Goal: Communication & Community: Ask a question

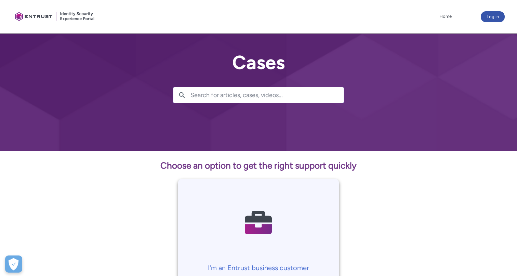
click at [278, 96] on input "Search for articles, cases, videos..." at bounding box center [267, 95] width 153 height 16
click at [495, 21] on button "Log in" at bounding box center [493, 16] width 24 height 11
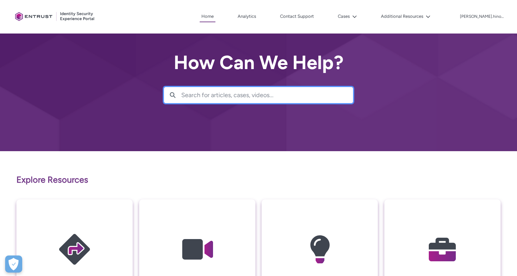
click at [312, 100] on input "Search for articles, cases, videos..." at bounding box center [267, 95] width 172 height 16
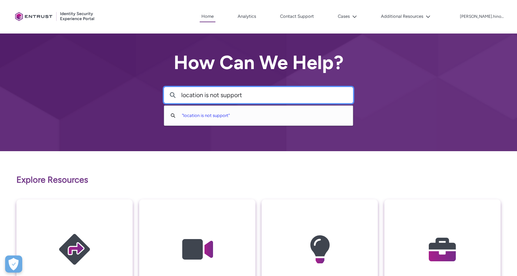
type input "location is not support"
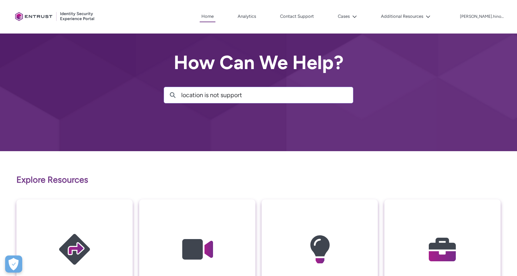
click at [228, 120] on div "How Can We Help? Search location is not support Search " location is not suppor…" at bounding box center [258, 75] width 517 height 151
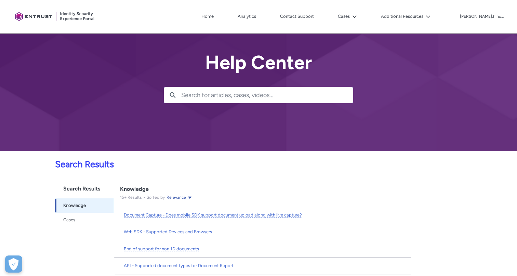
scroll to position [76, 0]
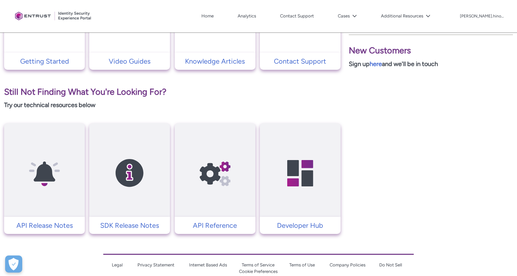
scroll to position [246, 0]
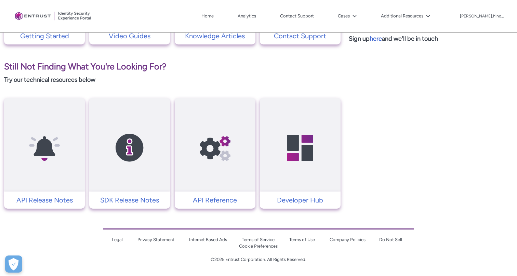
click at [252, 176] on link at bounding box center [215, 145] width 81 height 80
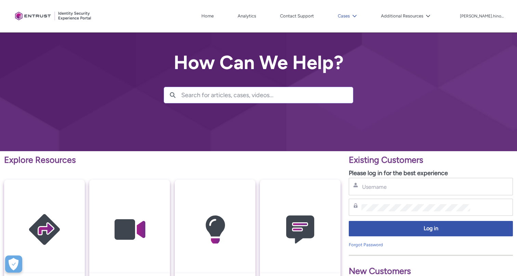
click at [359, 13] on button "Cases" at bounding box center [347, 16] width 23 height 10
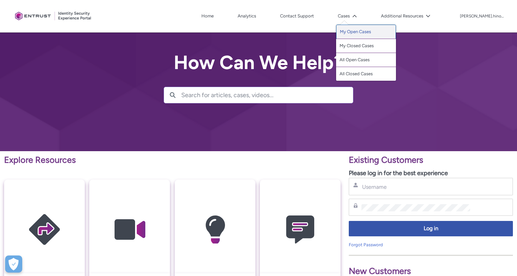
click at [381, 35] on link "My Open Cases" at bounding box center [366, 32] width 60 height 14
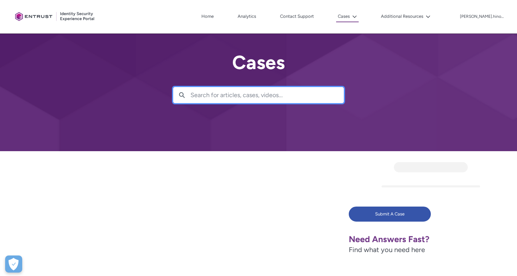
click at [271, 99] on input "Search for articles, cases, videos..." at bounding box center [267, 95] width 153 height 16
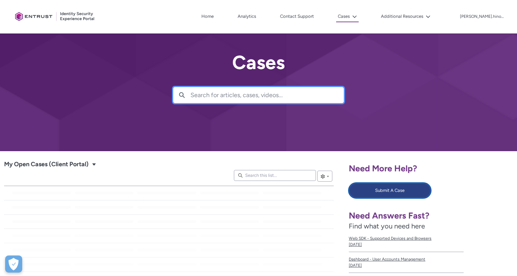
click at [371, 190] on button "Submit A Case" at bounding box center [390, 190] width 82 height 15
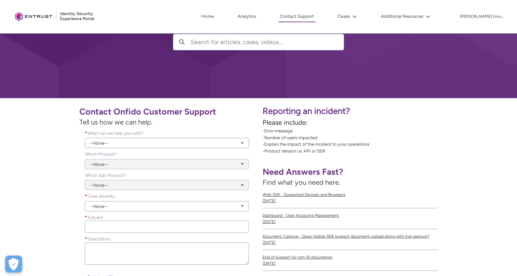
scroll to position [64, 0]
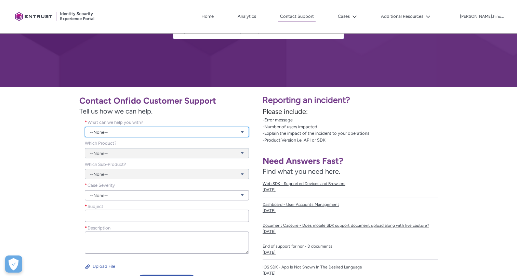
click at [200, 132] on link "--None--" at bounding box center [167, 132] width 164 height 10
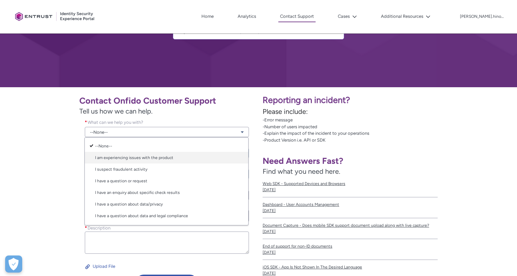
click at [191, 161] on link "I am experiencing issues with the product" at bounding box center [167, 158] width 164 height 12
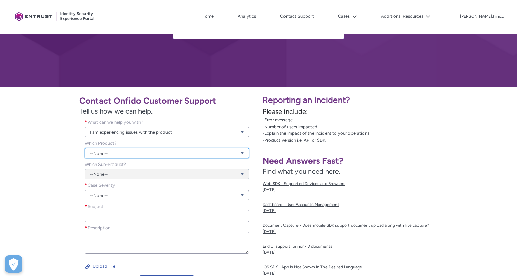
click at [185, 152] on link "--None--" at bounding box center [167, 153] width 164 height 10
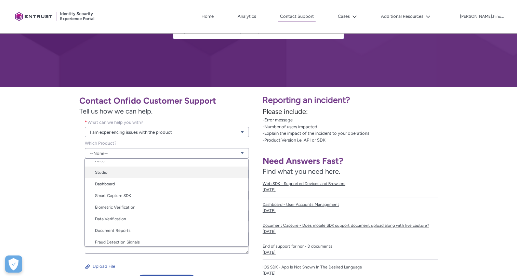
scroll to position [34, 0]
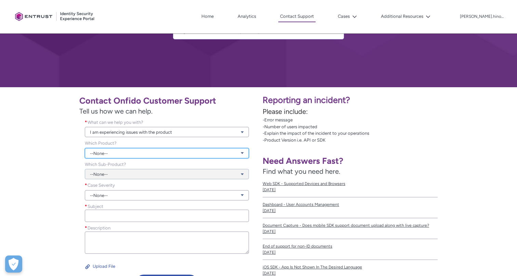
click at [220, 152] on link "--None--" at bounding box center [167, 153] width 164 height 10
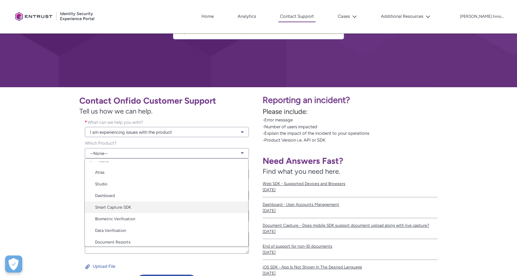
scroll to position [0, 0]
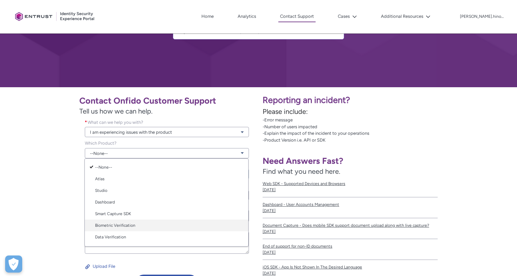
click at [179, 224] on link "Biometric Verification" at bounding box center [167, 226] width 164 height 12
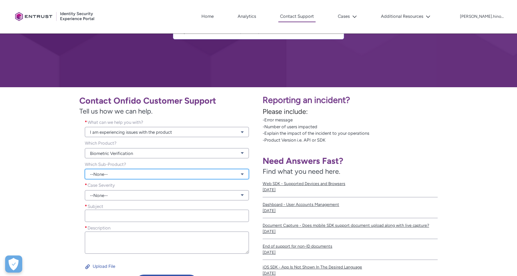
click at [192, 174] on link "--None--" at bounding box center [167, 174] width 164 height 10
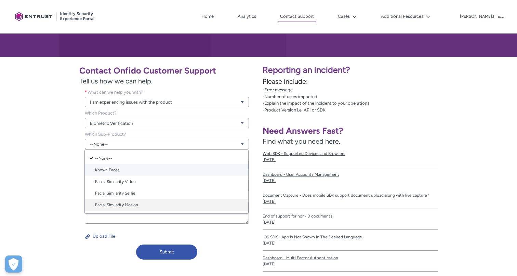
scroll to position [99, 0]
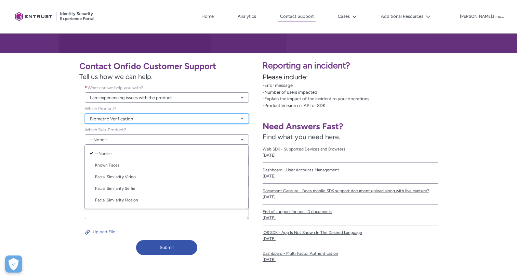
click at [193, 120] on link "Biometric Verification" at bounding box center [167, 119] width 164 height 10
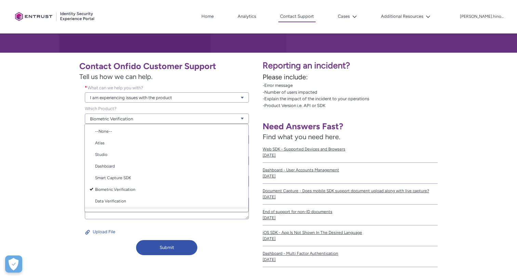
scroll to position [0, 0]
click at [166, 182] on link "Smart Capture SDK" at bounding box center [167, 180] width 164 height 12
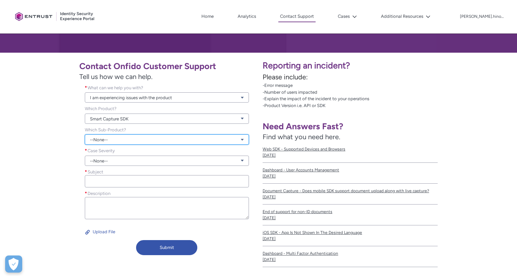
click at [176, 136] on link "--None--" at bounding box center [167, 139] width 164 height 10
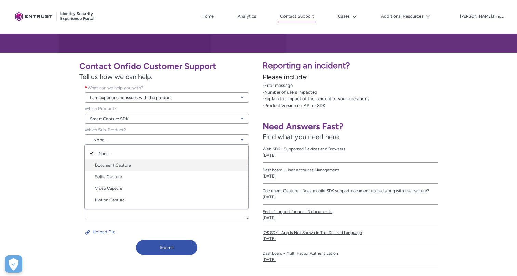
click at [148, 168] on link "Document Capture" at bounding box center [167, 165] width 164 height 12
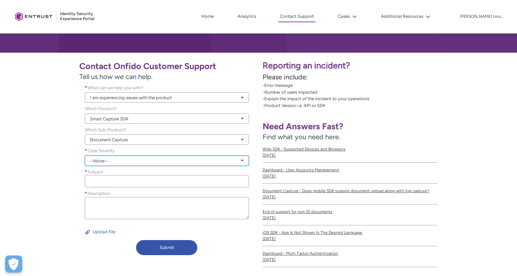
click at [157, 163] on link "--None--" at bounding box center [167, 161] width 164 height 10
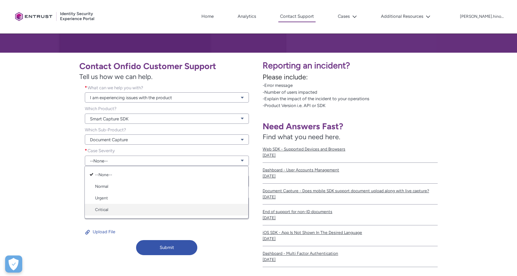
click at [154, 208] on link "Critical" at bounding box center [167, 210] width 164 height 12
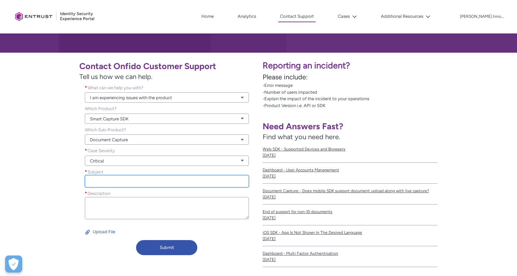
click at [165, 184] on input "Subject *" at bounding box center [167, 181] width 164 height 12
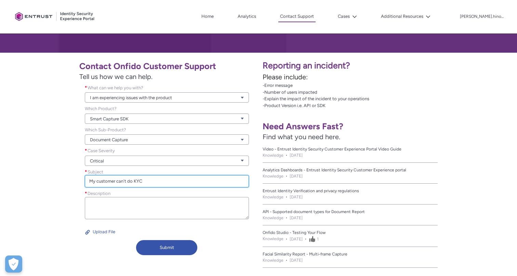
type input "My customer can't do KYC"
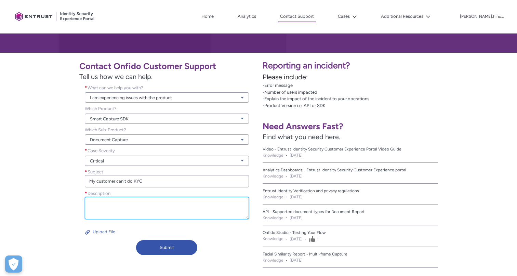
click at [158, 204] on textarea "Description *" at bounding box center [167, 208] width 164 height 22
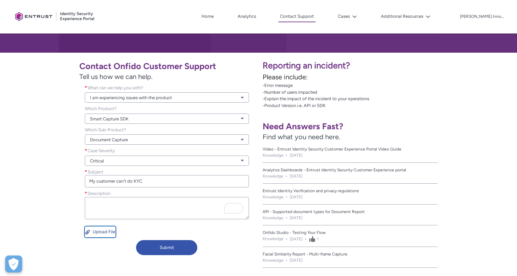
click at [106, 234] on button "Upload File" at bounding box center [100, 232] width 31 height 11
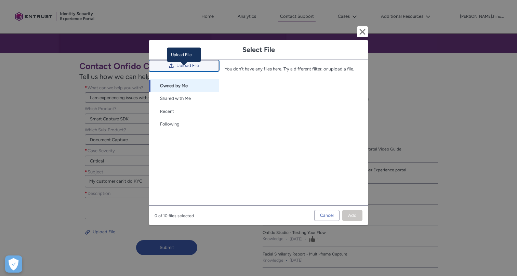
click at [197, 71] on span "Upload File" at bounding box center [188, 66] width 23 height 10
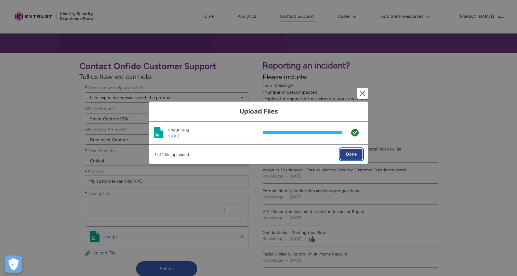
click at [348, 154] on span "Done" at bounding box center [351, 154] width 11 height 10
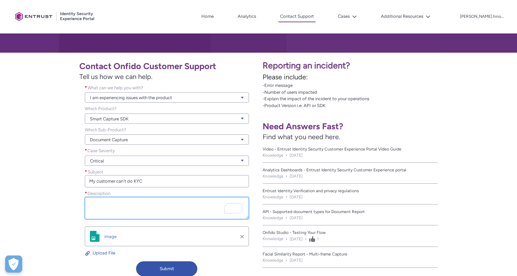
click at [158, 208] on textarea "Description *" at bounding box center [167, 208] width 164 height 22
paste textarea "Mainland China"
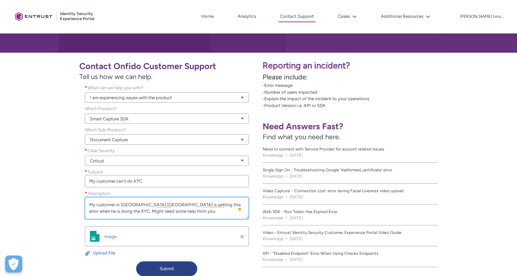
type textarea "My customer in Mainland China is getting this error when he is doing the KYC. M…"
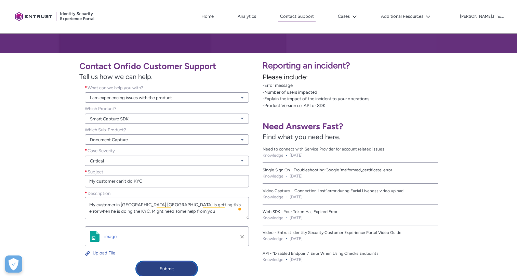
click at [167, 264] on button "Submit" at bounding box center [166, 268] width 61 height 15
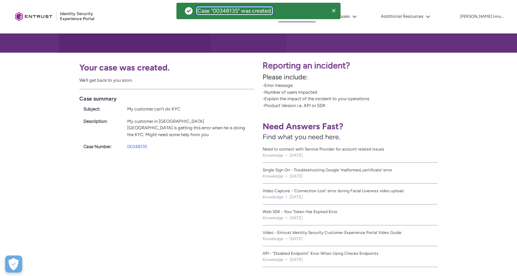
click at [238, 13] on div "Case "00348135" was created." at bounding box center [234, 11] width 75 height 7
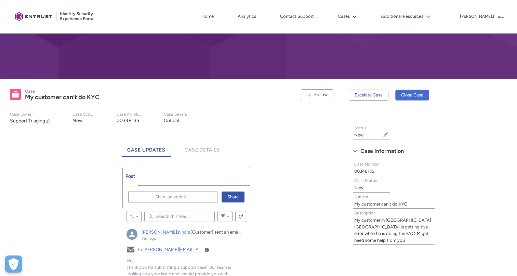
scroll to position [33, 0]
